Goal: Task Accomplishment & Management: Manage account settings

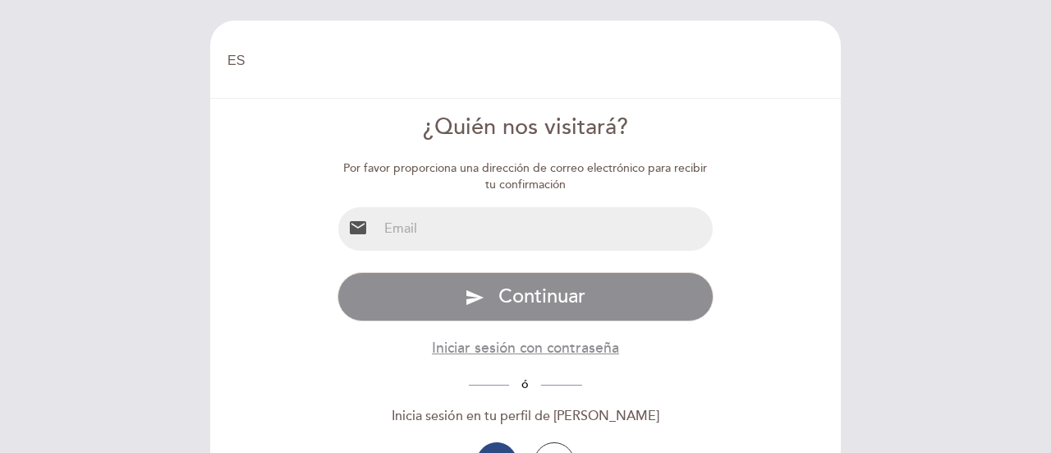
select select "es"
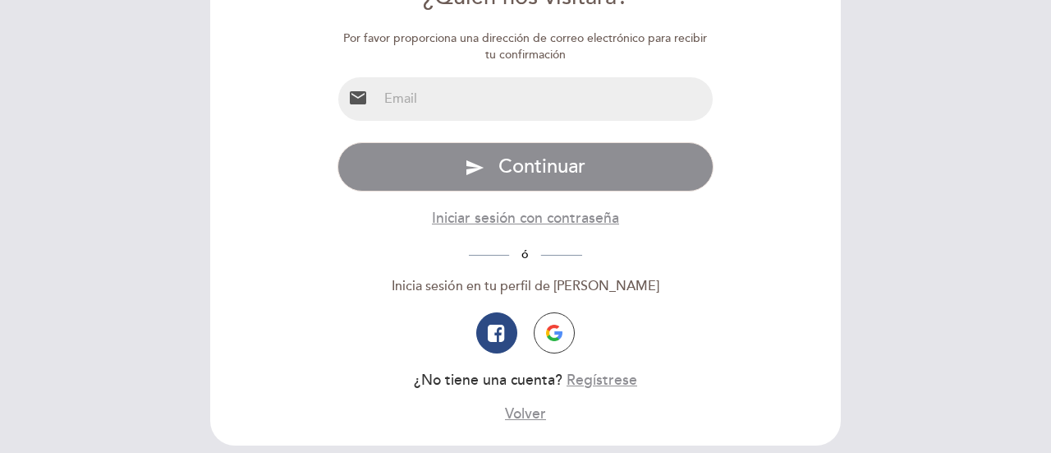
scroll to position [123, 0]
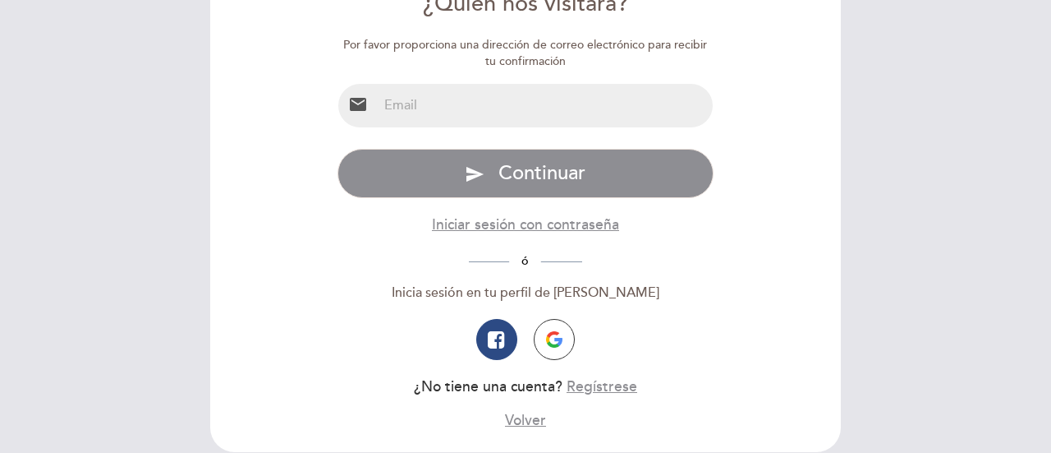
click at [490, 116] on input "email" at bounding box center [546, 106] width 336 height 44
type input "[EMAIL_ADDRESS][DOMAIN_NAME]"
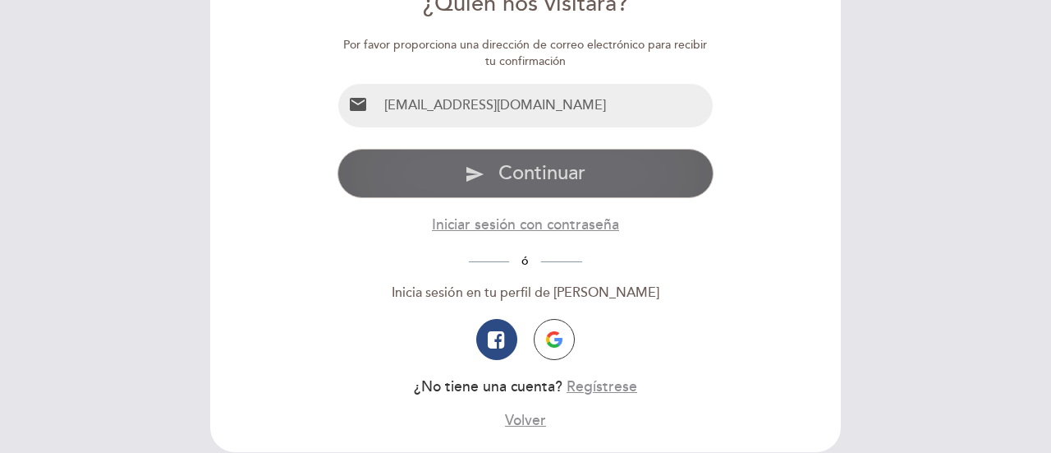
click at [534, 169] on span "Continuar" at bounding box center [542, 173] width 87 height 24
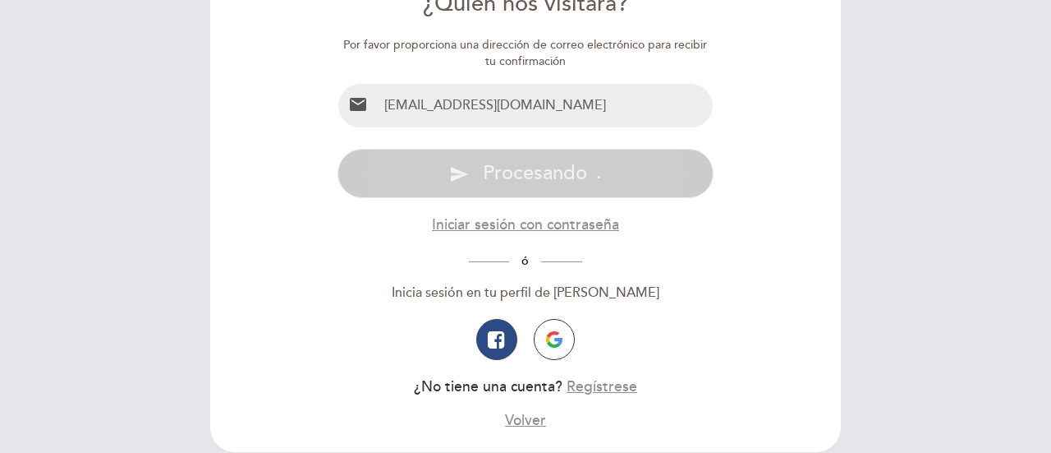
scroll to position [34, 0]
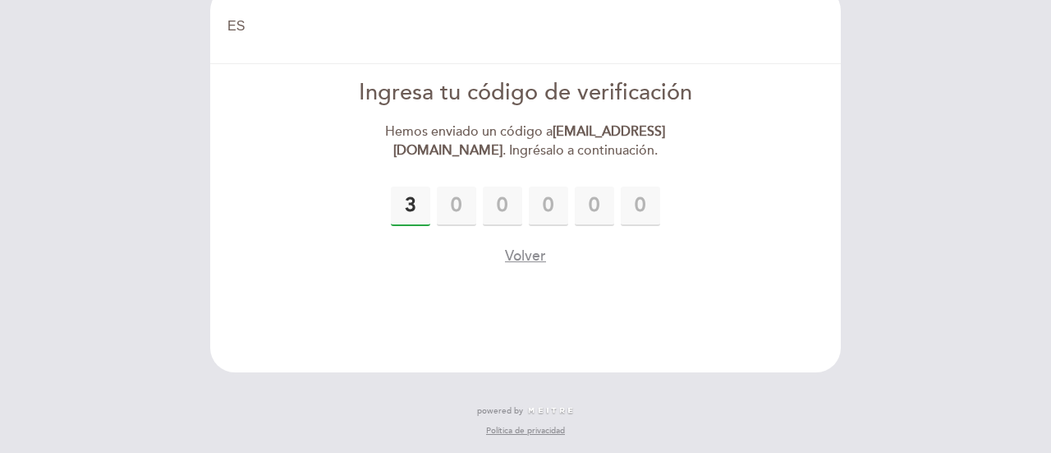
type input "3"
type input "6"
type input "3"
type input "8"
type input "7"
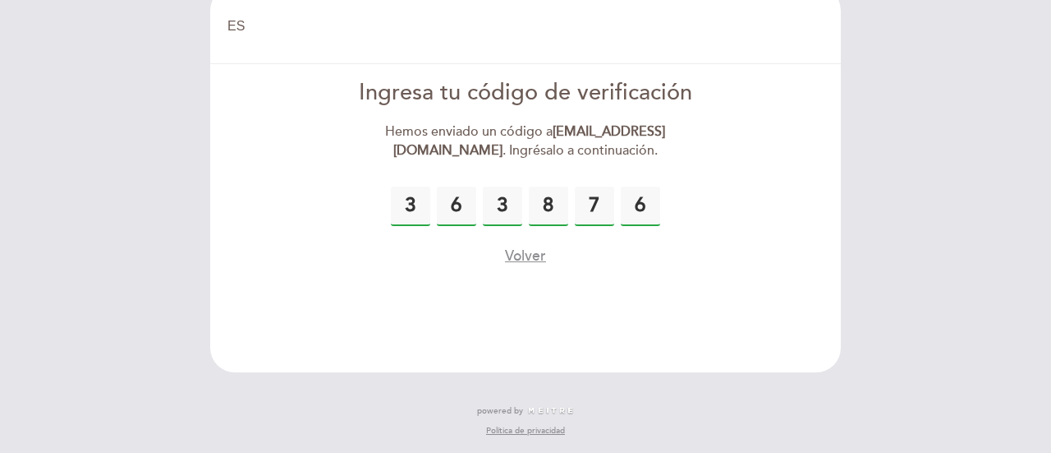
type input "6"
